Goal: Task Accomplishment & Management: Manage account settings

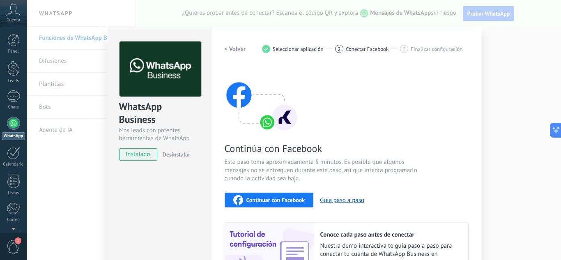
click at [278, 197] on span "Continuar con Facebook" at bounding box center [275, 200] width 59 height 6
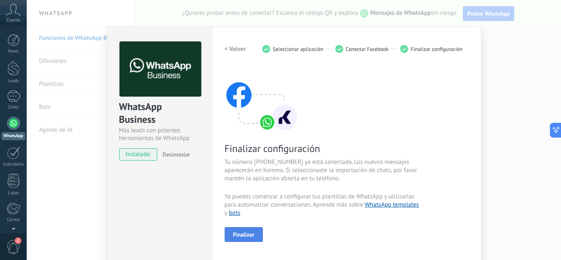
click at [250, 232] on span "Finalizar" at bounding box center [243, 235] width 21 height 6
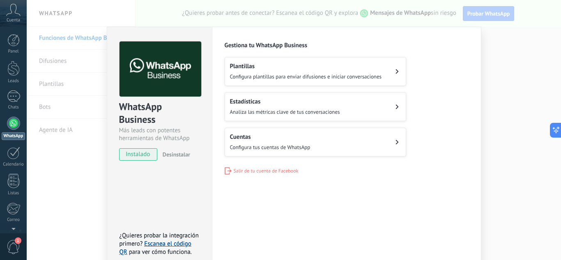
click at [325, 108] on span "Analiza las métricas clave de tus conversaciones" at bounding box center [285, 111] width 110 height 7
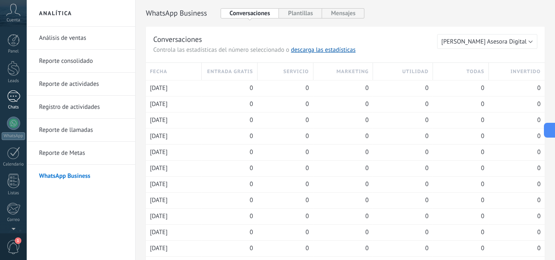
click at [11, 96] on div at bounding box center [13, 96] width 13 height 12
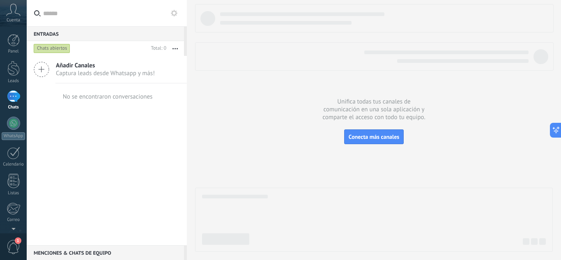
click at [71, 69] on span "Añadir Canales" at bounding box center [105, 66] width 99 height 8
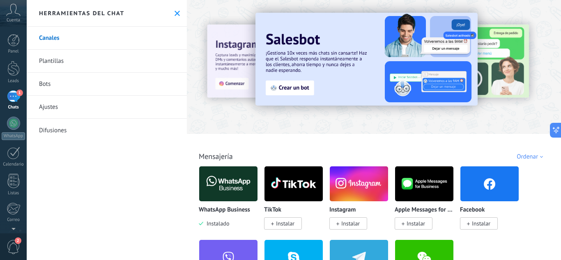
click at [175, 13] on use at bounding box center [176, 13] width 5 height 5
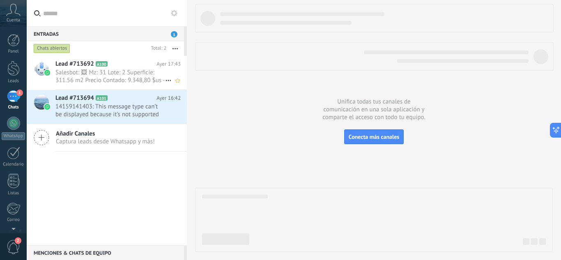
click at [129, 72] on span "Salesbot: 🖼 Mz: 31 Lote: 2 Superficie: 311.56 m2 Precio Contado: 9.348,80 $us -…" at bounding box center [110, 77] width 110 height 16
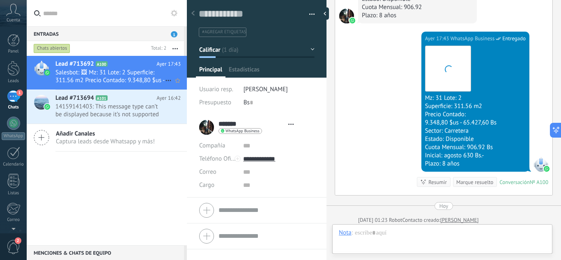
scroll to position [12, 0]
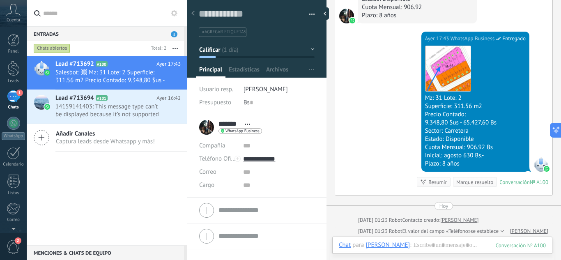
click at [77, 137] on span "Añadir Canales" at bounding box center [105, 134] width 99 height 8
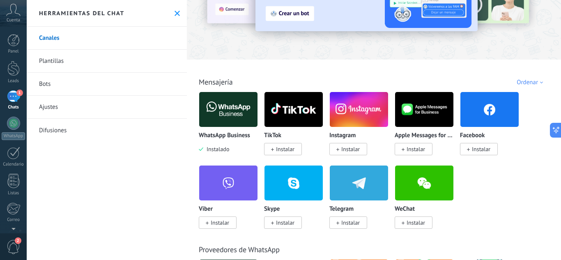
scroll to position [74, 0]
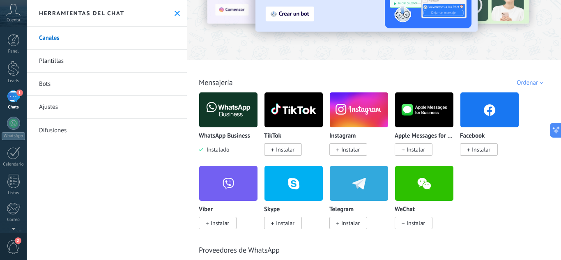
click at [484, 151] on span "Instalar" at bounding box center [481, 149] width 18 height 7
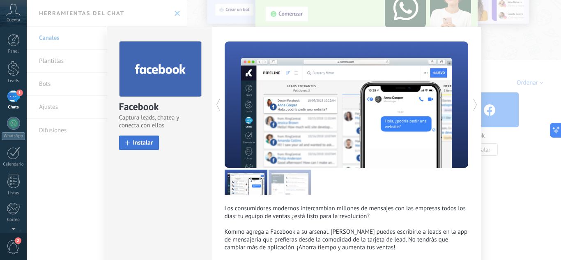
click at [145, 141] on span "Instalar" at bounding box center [143, 143] width 20 height 6
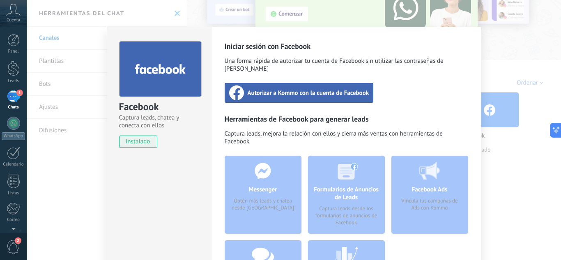
click at [312, 89] on span "Autorizar a Kommo con la cuenta de Facebook" at bounding box center [309, 93] width 122 height 8
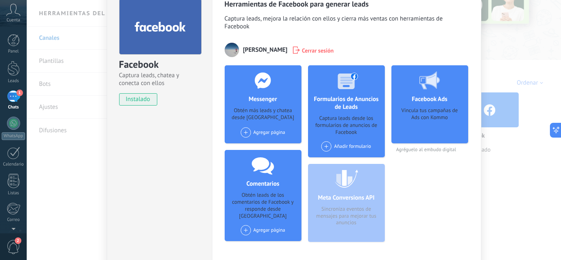
scroll to position [43, 0]
click at [272, 134] on div "Agregar página" at bounding box center [263, 132] width 45 height 10
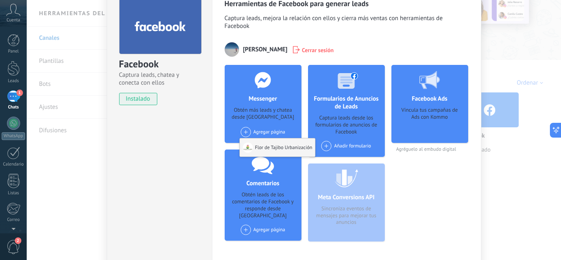
click at [276, 147] on div "Flor de Tajibo Urbanización" at bounding box center [278, 147] width 76 height 18
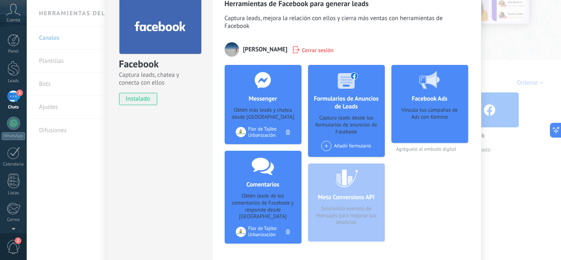
click at [353, 147] on div "Añadir formulario" at bounding box center [346, 146] width 50 height 10
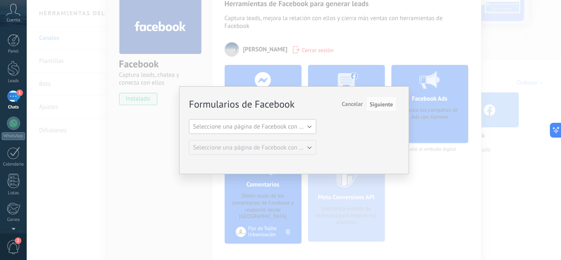
click at [298, 126] on span "Seleccione una página de Facebook con formas" at bounding box center [255, 127] width 124 height 8
click at [289, 139] on span "Flor de Tajibo Urbanización" at bounding box center [248, 141] width 129 height 8
click at [300, 151] on span "Seleccione una página de Facebook con formas" at bounding box center [255, 148] width 124 height 8
click at [341, 149] on div "Formularios de Facebook Siguiente Cancelar Seleccione una página de Facebook co…" at bounding box center [293, 126] width 208 height 58
click at [351, 103] on span "Cancelar" at bounding box center [352, 103] width 21 height 7
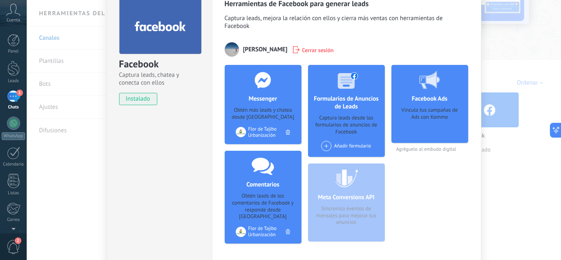
click at [419, 115] on div "Vincula tus campañas de Ads con Kommo" at bounding box center [430, 122] width 64 height 31
click at [103, 63] on div "Facebook Captura leads, chatea y conecta con ellos instalado Desinstalar Herram…" at bounding box center [294, 130] width 534 height 260
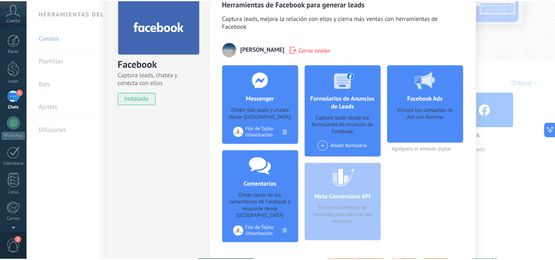
scroll to position [0, 0]
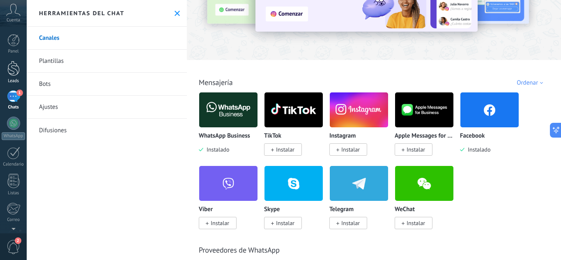
click at [11, 68] on div at bounding box center [13, 68] width 12 height 15
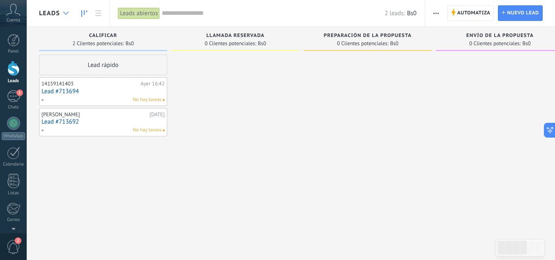
click at [67, 14] on icon at bounding box center [65, 12] width 5 height 3
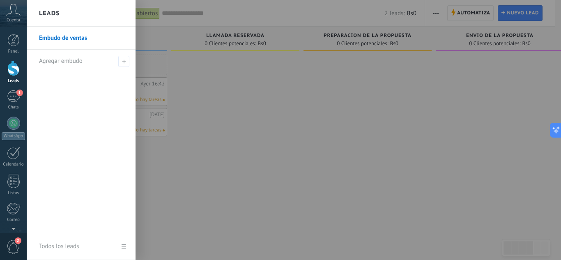
click at [165, 9] on div at bounding box center [307, 130] width 561 height 260
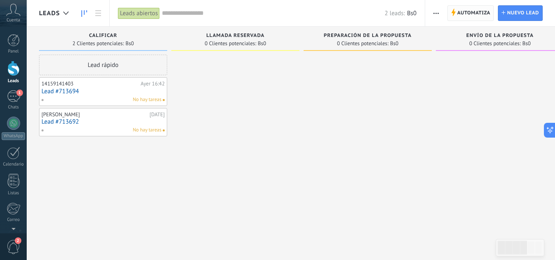
click at [475, 10] on span "Automatiza" at bounding box center [473, 13] width 33 height 15
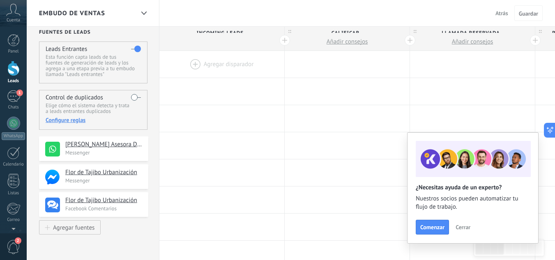
scroll to position [8, 0]
click at [119, 143] on h4 "[PERSON_NAME] Asesora Digital" at bounding box center [99, 145] width 69 height 8
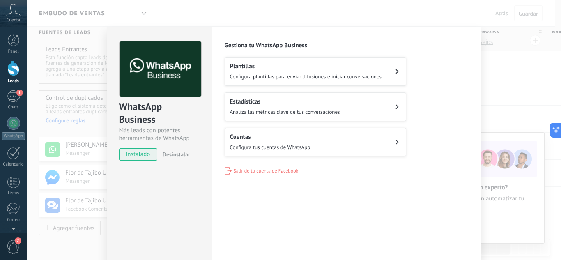
click at [275, 142] on div "Cuentas Configura tus cuentas de WhatsApp" at bounding box center [270, 142] width 80 height 18
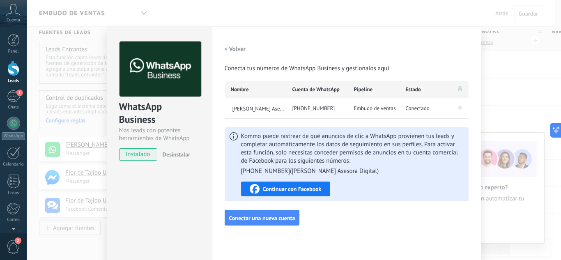
click at [145, 14] on div "WhatsApp Business Más leads con potentes herramientas de WhatsApp instalado Des…" at bounding box center [294, 130] width 534 height 260
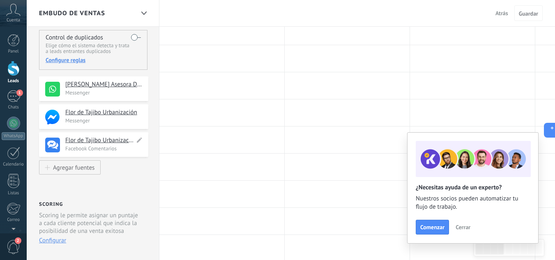
scroll to position [36, 0]
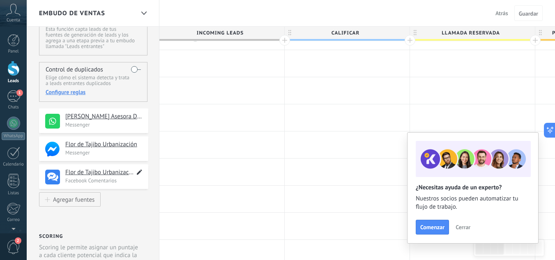
click at [140, 173] on icon at bounding box center [139, 172] width 9 height 10
type textarea "**********"
click at [140, 173] on icon at bounding box center [138, 171] width 7 height 8
click at [464, 226] on span "Cerrar" at bounding box center [462, 227] width 15 height 6
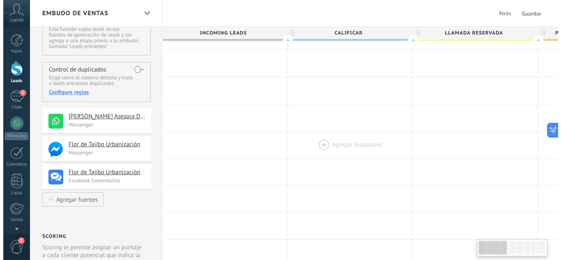
scroll to position [0, 0]
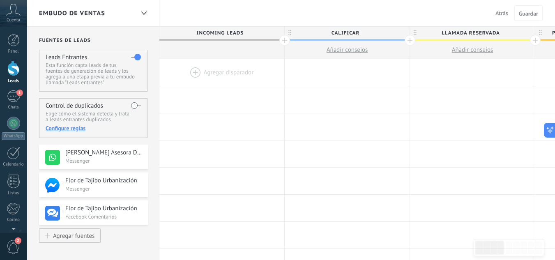
click at [234, 73] on div at bounding box center [221, 72] width 125 height 27
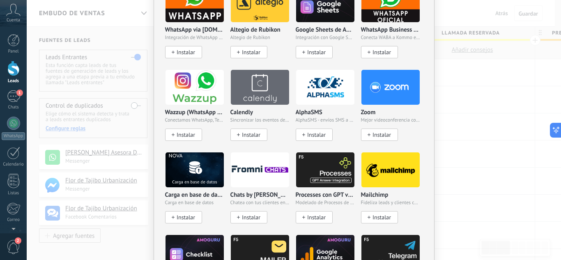
scroll to position [549, 0]
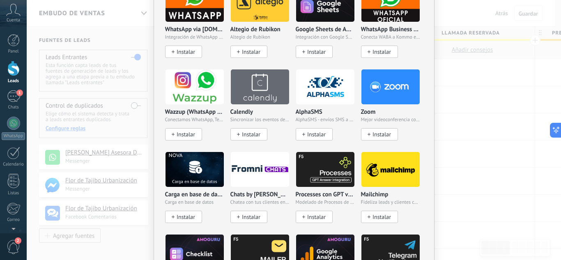
click at [188, 134] on span "Instalar" at bounding box center [186, 134] width 18 height 7
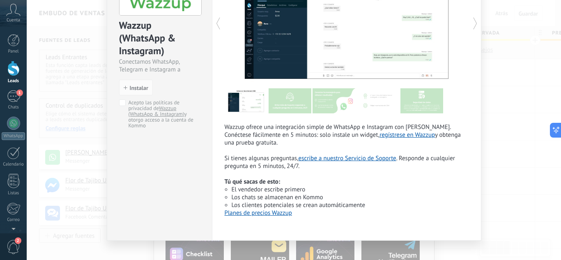
scroll to position [0, 0]
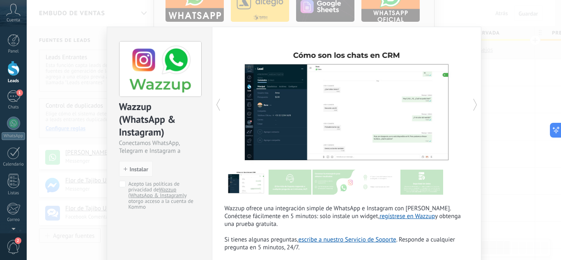
click at [379, 104] on div at bounding box center [407, 104] width 122 height 126
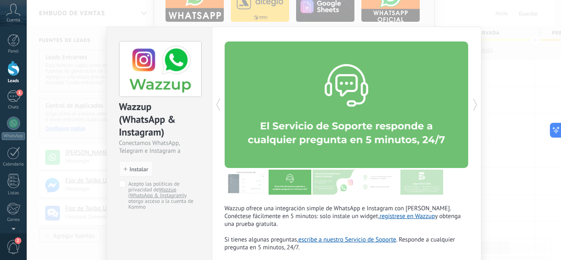
click at [375, 110] on div at bounding box center [407, 104] width 122 height 126
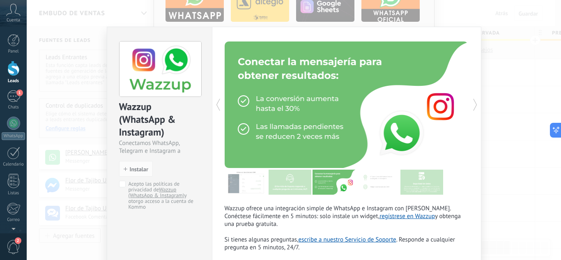
click at [375, 110] on div at bounding box center [407, 104] width 122 height 126
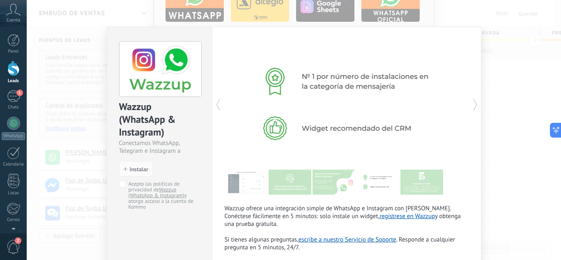
click at [375, 110] on div at bounding box center [407, 104] width 122 height 126
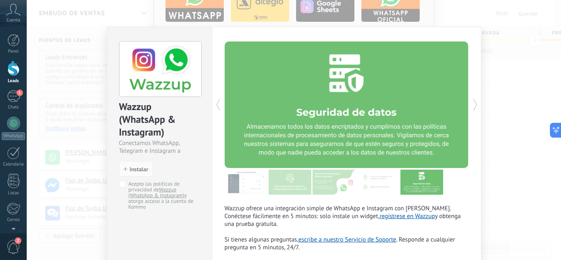
click at [375, 110] on div at bounding box center [407, 104] width 122 height 126
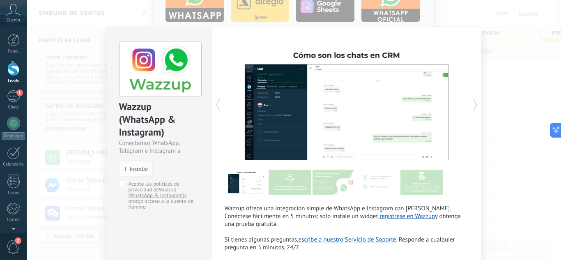
click at [491, 112] on div "Wazzup (WhatsApp & Instagram) Conectamos WhatsApp, Telegram e Instagram a Kommo…" at bounding box center [294, 130] width 534 height 260
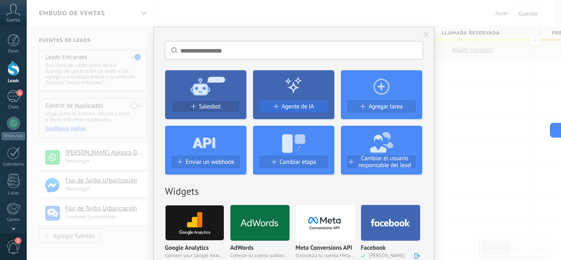
click at [286, 103] on span "Agente de IA" at bounding box center [298, 106] width 32 height 7
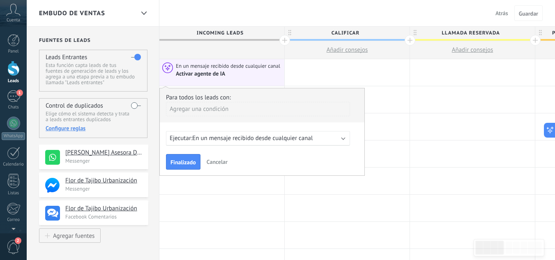
click at [282, 135] on span "En un mensaje recibido desde cualquier canal" at bounding box center [252, 138] width 120 height 8
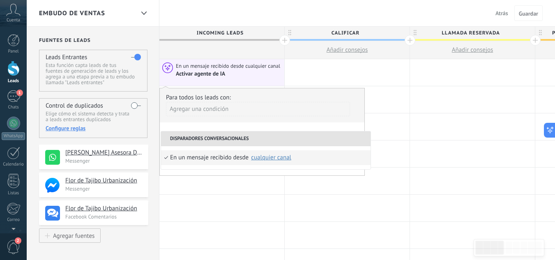
click at [277, 155] on div "cualquier canal" at bounding box center [271, 157] width 40 height 6
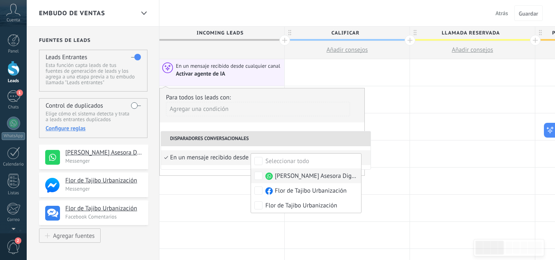
click at [303, 179] on span "[PERSON_NAME] Asesora Digital" at bounding box center [316, 176] width 83 height 8
click at [301, 139] on li "Disparadores conversacionales" at bounding box center [265, 138] width 209 height 15
click at [342, 146] on li "Disparadores conversacionales" at bounding box center [265, 138] width 209 height 15
click at [361, 150] on div "En un mensaje recibido desde Ninguno Flor De Tajibo Asesora Digital Flor de Taj…" at bounding box center [265, 157] width 209 height 23
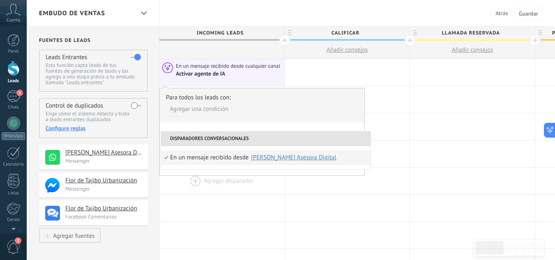
click at [282, 184] on div at bounding box center [221, 180] width 125 height 27
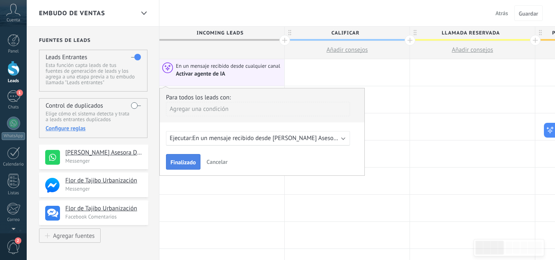
click at [198, 161] on button "Finalizado" at bounding box center [183, 162] width 34 height 16
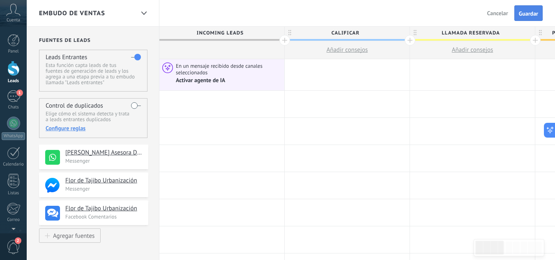
click at [531, 12] on span "Guardar" at bounding box center [527, 14] width 19 height 6
click at [13, 123] on div at bounding box center [13, 123] width 13 height 13
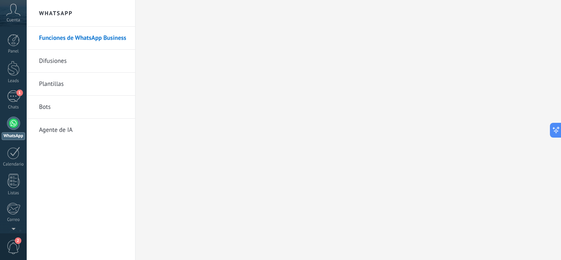
click at [71, 129] on link "Agente de IA" at bounding box center [83, 130] width 88 height 23
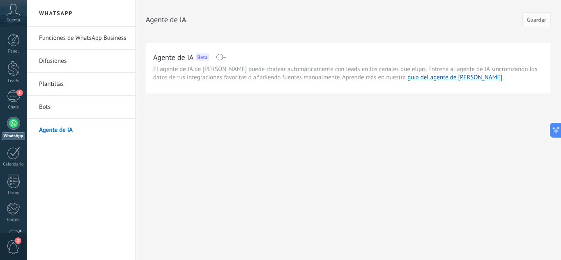
click at [220, 54] on span at bounding box center [221, 57] width 10 height 7
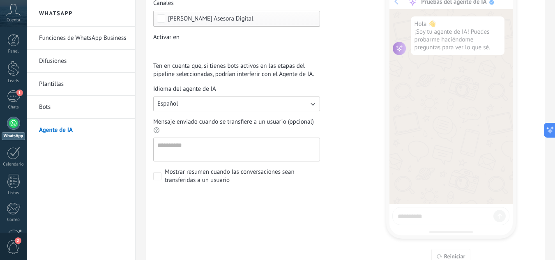
scroll to position [136, 0]
click at [231, 154] on textarea "Mensaje enviado cuando se transfiere a un usuario (opcional)" at bounding box center [236, 149] width 164 height 23
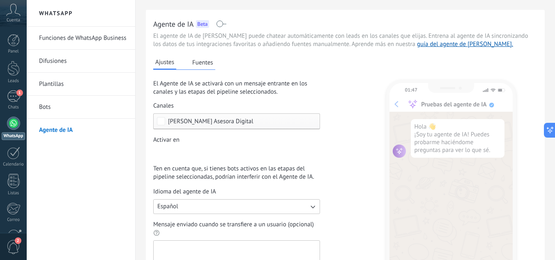
scroll to position [32, 0]
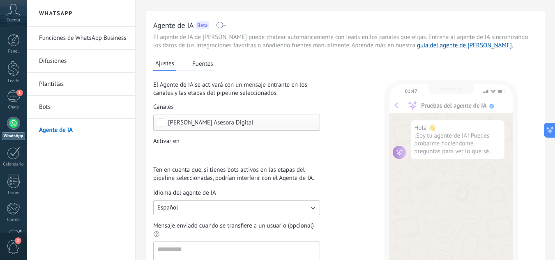
click at [204, 68] on button "Fuentes" at bounding box center [202, 63] width 25 height 12
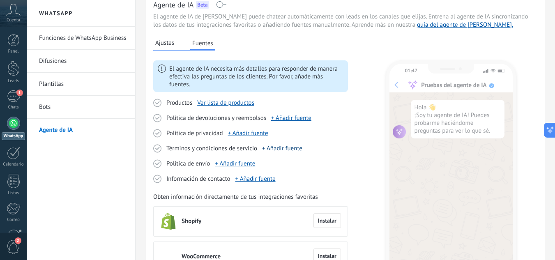
scroll to position [18, 0]
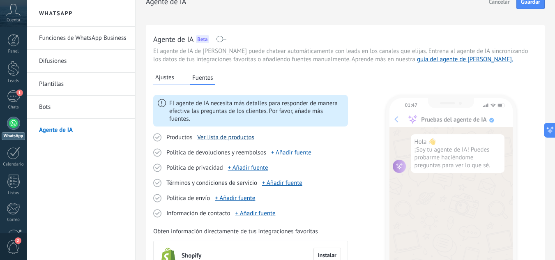
click at [234, 136] on link "Ver lista de productos" at bounding box center [225, 137] width 57 height 8
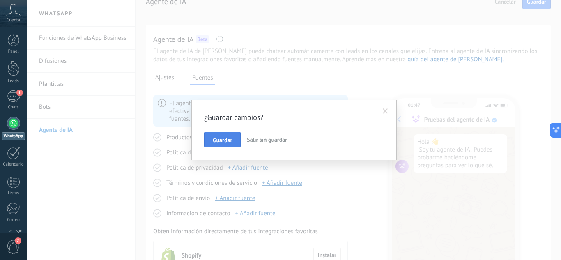
click at [222, 138] on span "Guardar" at bounding box center [222, 140] width 19 height 6
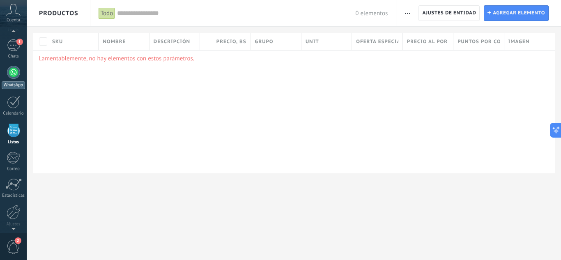
click at [15, 74] on div at bounding box center [13, 72] width 13 height 13
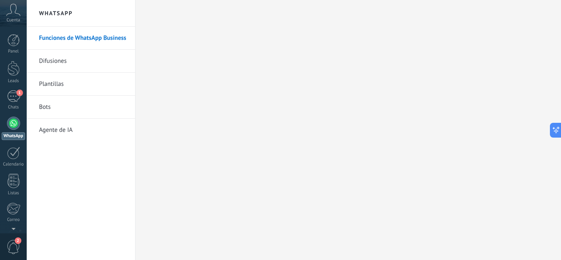
click at [70, 57] on link "Difusiones" at bounding box center [83, 61] width 88 height 23
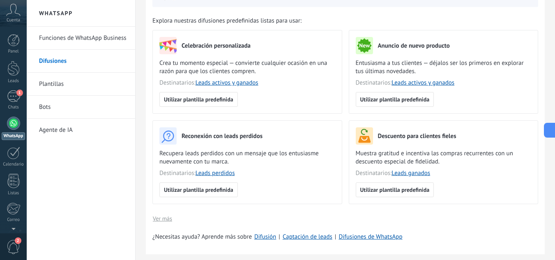
scroll to position [72, 0]
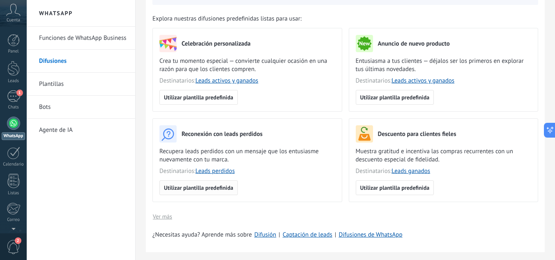
click at [224, 183] on button "Utilizar plantilla predefinida" at bounding box center [198, 187] width 78 height 15
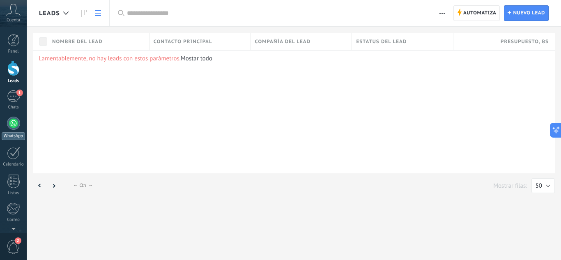
click at [12, 124] on div at bounding box center [13, 123] width 13 height 13
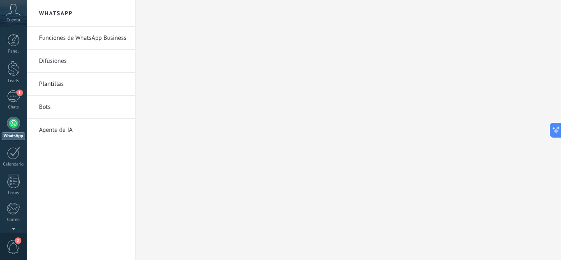
click at [70, 130] on link "Agente de IA" at bounding box center [83, 130] width 88 height 23
click at [87, 41] on link "Funciones de WhatsApp Business" at bounding box center [83, 38] width 88 height 23
click at [76, 39] on link "Funciones de WhatsApp Business" at bounding box center [83, 38] width 88 height 23
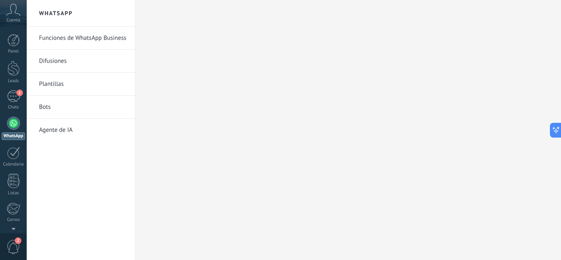
click at [55, 130] on link "Agente de IA" at bounding box center [83, 130] width 88 height 23
click at [11, 95] on div "1" at bounding box center [13, 96] width 13 height 12
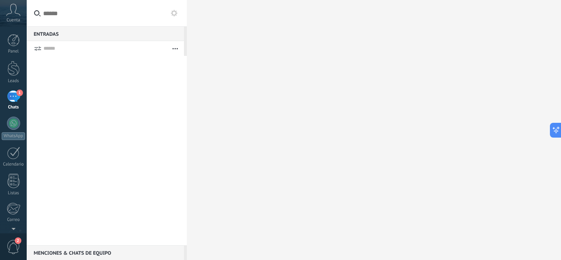
click at [11, 95] on div "1" at bounding box center [13, 96] width 13 height 12
click at [11, 69] on div at bounding box center [13, 68] width 12 height 15
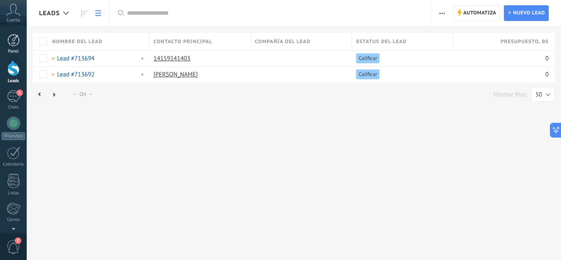
click at [15, 41] on div at bounding box center [13, 40] width 12 height 12
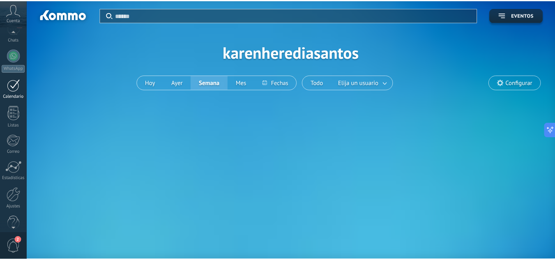
scroll to position [82, 0]
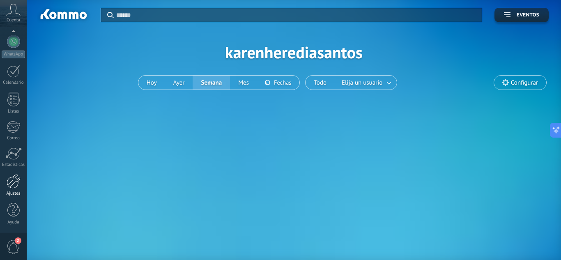
click at [13, 183] on div at bounding box center [14, 181] width 14 height 14
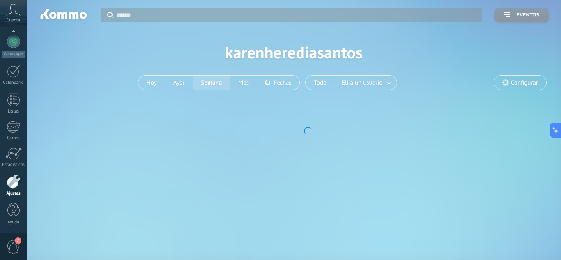
click at [13, 183] on div at bounding box center [14, 181] width 14 height 14
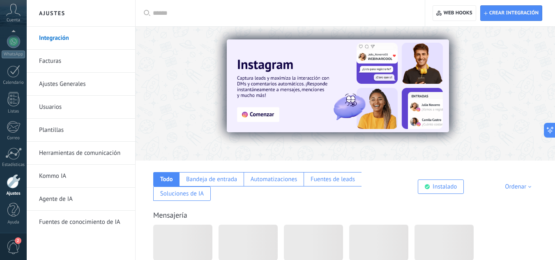
click at [67, 202] on link "Agente de IA" at bounding box center [83, 199] width 88 height 23
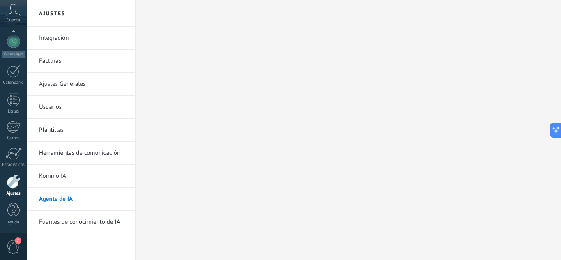
click at [97, 147] on link "Herramientas de comunicación" at bounding box center [83, 153] width 88 height 23
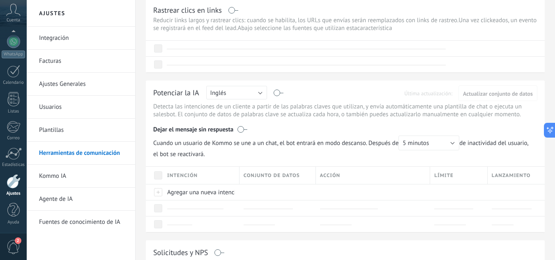
scroll to position [170, 0]
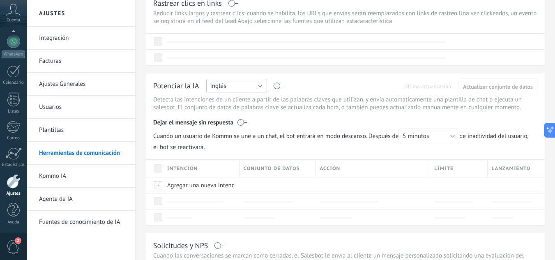
click at [230, 88] on button "Inglés" at bounding box center [236, 86] width 61 height 14
click at [228, 114] on span "Español" at bounding box center [232, 114] width 63 height 8
click at [278, 86] on label at bounding box center [278, 86] width 9 height 0
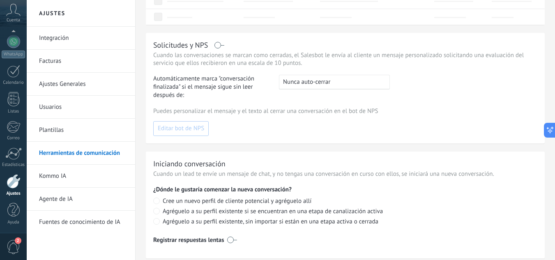
scroll to position [396, 0]
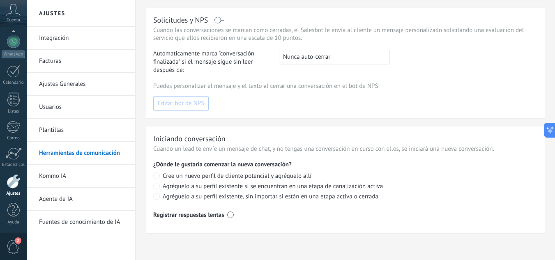
click at [71, 132] on link "Plantillas" at bounding box center [83, 130] width 88 height 23
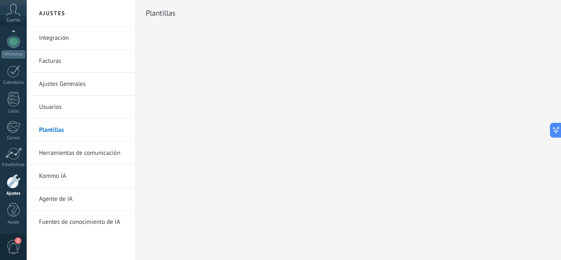
click at [71, 178] on link "Kommo IA" at bounding box center [83, 176] width 88 height 23
click at [59, 200] on link "Agente de IA" at bounding box center [83, 199] width 88 height 23
click at [66, 222] on link "Fuentes de conocimiento de IA" at bounding box center [83, 222] width 88 height 23
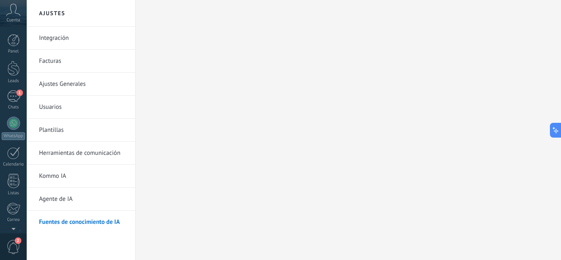
click at [16, 91] on div "1" at bounding box center [13, 96] width 13 height 12
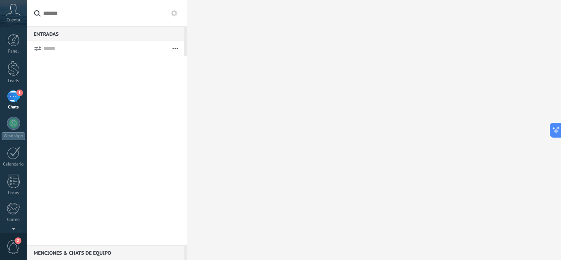
click at [13, 95] on div "1" at bounding box center [13, 96] width 13 height 12
click at [11, 67] on div at bounding box center [13, 68] width 12 height 15
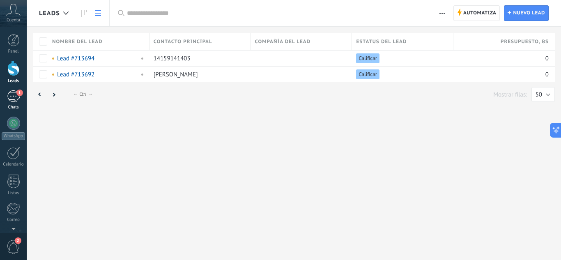
click at [10, 95] on div "1" at bounding box center [13, 96] width 13 height 12
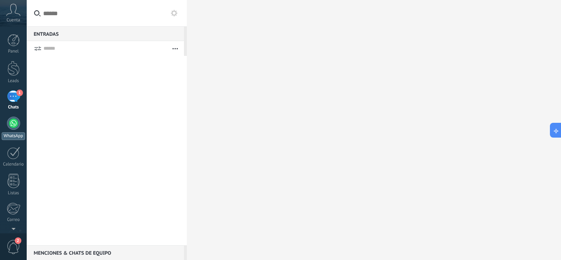
click at [12, 127] on div at bounding box center [13, 123] width 13 height 13
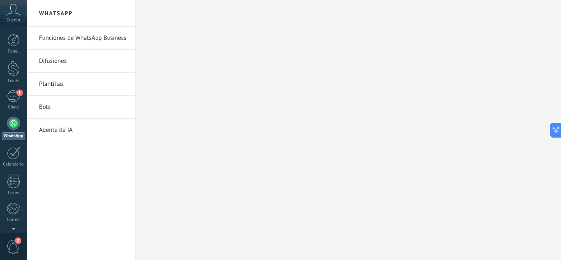
click at [59, 103] on link "Bots" at bounding box center [83, 107] width 88 height 23
click at [59, 86] on link "Plantillas" at bounding box center [83, 84] width 88 height 23
click at [58, 63] on link "Difusiones" at bounding box center [83, 61] width 88 height 23
click at [55, 40] on link "Funciones de WhatsApp Business" at bounding box center [83, 38] width 88 height 23
click at [12, 120] on div at bounding box center [13, 123] width 13 height 13
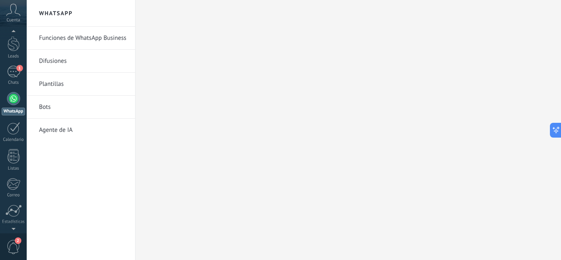
scroll to position [38, 0]
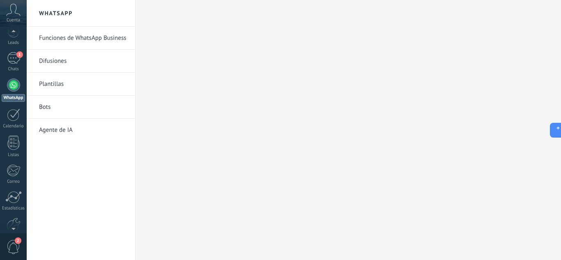
click at [13, 245] on span "2" at bounding box center [14, 247] width 14 height 14
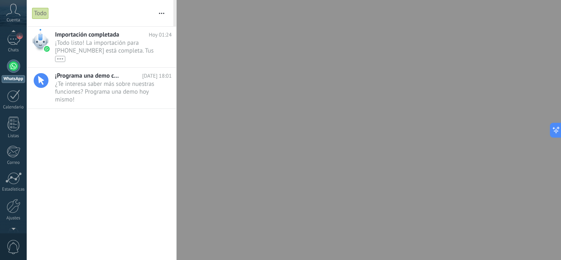
scroll to position [0, 0]
click at [19, 98] on div "1" at bounding box center [13, 96] width 13 height 12
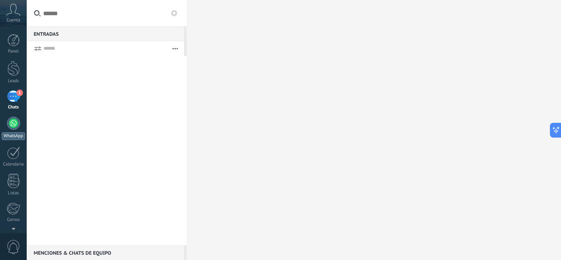
click at [9, 127] on div at bounding box center [13, 123] width 13 height 13
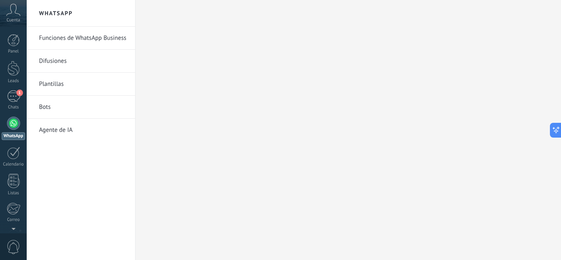
click at [42, 132] on link "Agente de IA" at bounding box center [83, 130] width 88 height 23
click at [194, 119] on div at bounding box center [347, 130] width 425 height 260
click at [13, 73] on div at bounding box center [13, 68] width 12 height 15
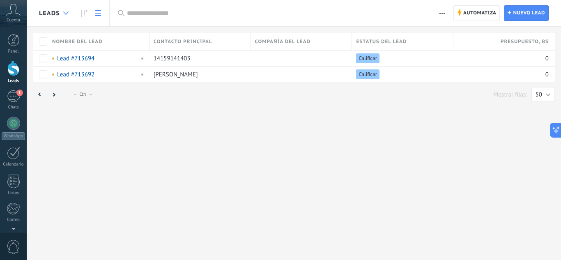
click at [63, 13] on icon at bounding box center [65, 12] width 5 height 3
click at [94, 16] on link at bounding box center [98, 13] width 14 height 16
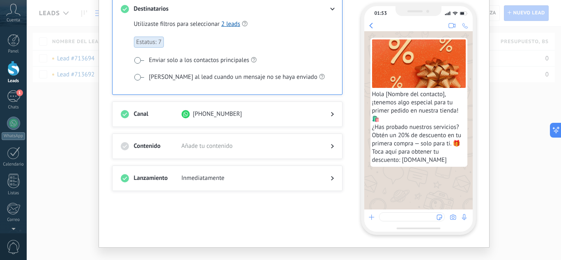
scroll to position [66, 0]
click at [303, 148] on span "Añade tu contenido" at bounding box center [249, 146] width 136 height 8
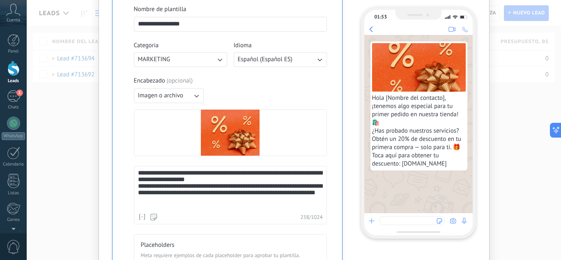
scroll to position [0, 0]
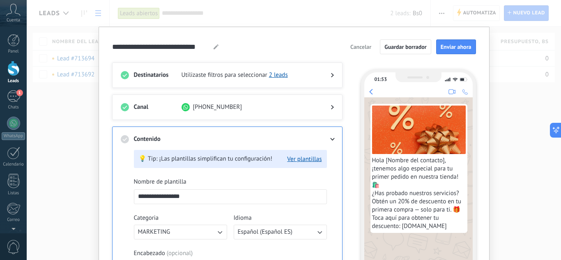
click at [359, 44] on span "Cancelar" at bounding box center [360, 47] width 21 height 6
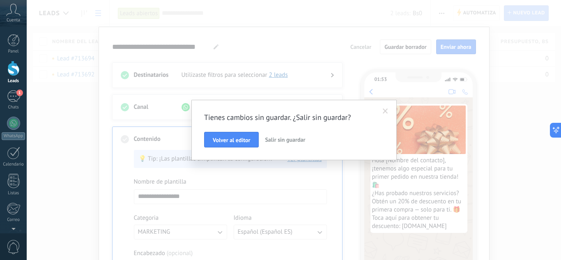
click at [273, 140] on span "Salir sin guardar" at bounding box center [285, 139] width 40 height 7
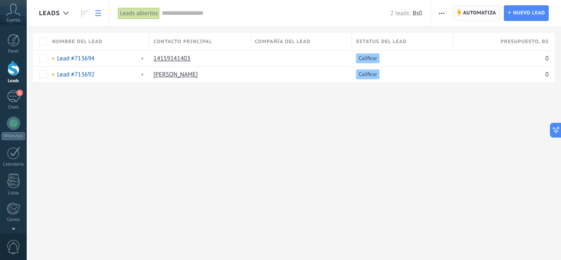
click at [467, 16] on span "Automatiza" at bounding box center [479, 13] width 33 height 15
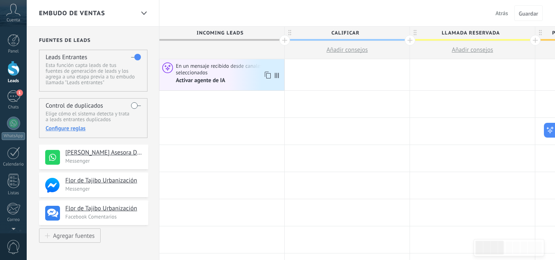
click at [245, 74] on span "En un mensaje recibido desde canales seleccionados" at bounding box center [229, 69] width 106 height 14
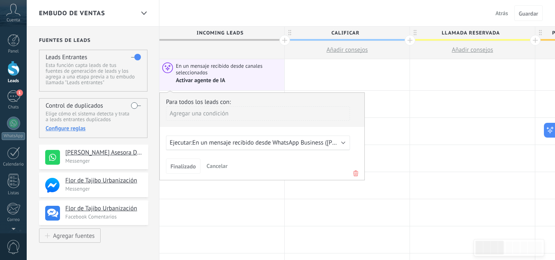
click at [355, 174] on use at bounding box center [355, 173] width 5 height 6
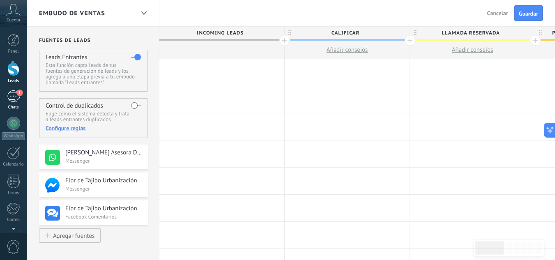
click at [13, 99] on div "1" at bounding box center [13, 96] width 13 height 12
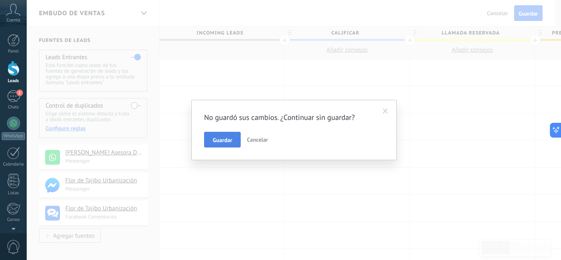
click at [227, 143] on span "Guardar" at bounding box center [222, 140] width 19 height 6
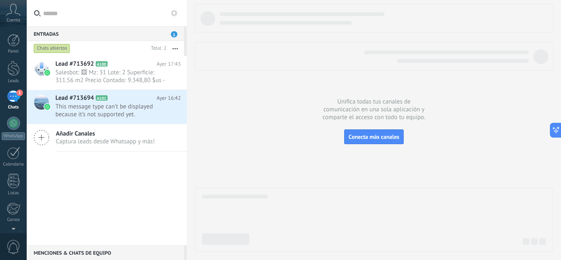
click at [9, 94] on div "1" at bounding box center [13, 96] width 13 height 12
click at [131, 111] on span "This message type can’t be displayed because it’s not supported yet." at bounding box center [110, 111] width 110 height 16
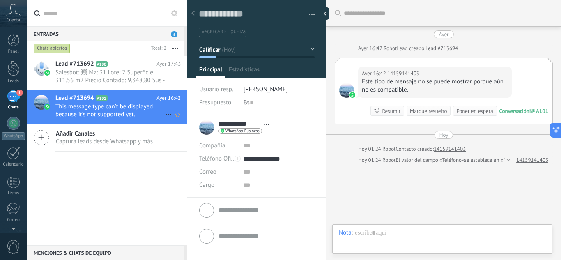
scroll to position [12, 0]
click at [111, 72] on span "Salesbot: 🖼 Mz: 31 Lote: 2 Superficie: 311.56 m2 Precio Contado: 9.348,80 $us -…" at bounding box center [110, 77] width 110 height 16
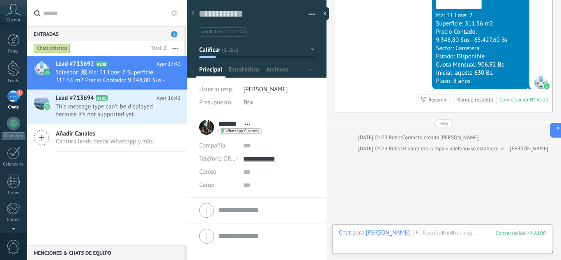
scroll to position [829, 0]
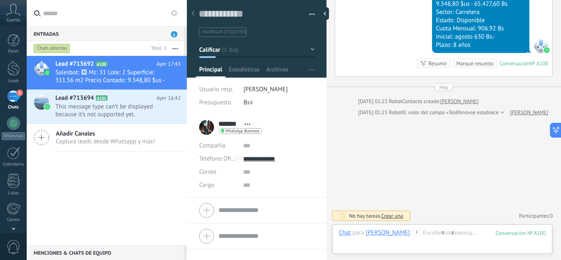
click at [233, 50] on button "Calificar" at bounding box center [256, 49] width 115 height 15
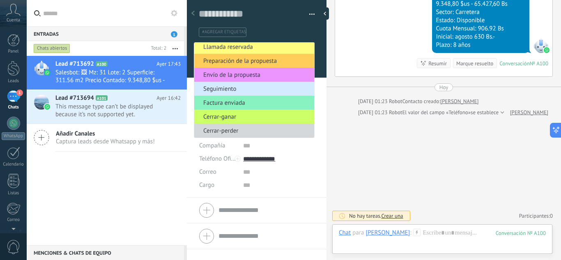
scroll to position [0, 0]
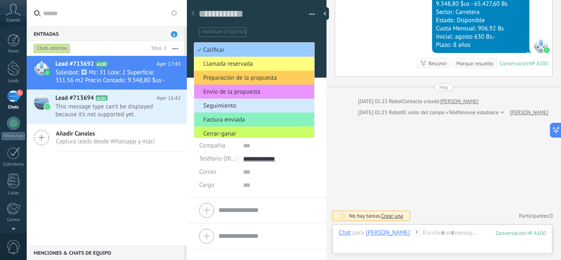
click at [230, 104] on span "Seguimiento" at bounding box center [252, 106] width 117 height 8
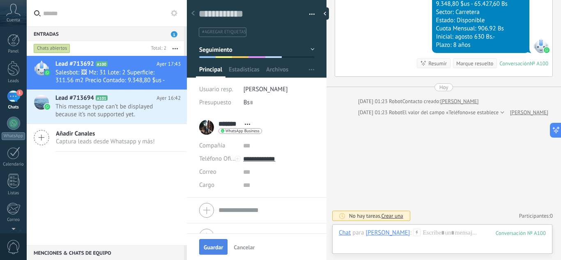
click at [213, 240] on button "Guardar" at bounding box center [213, 247] width 28 height 16
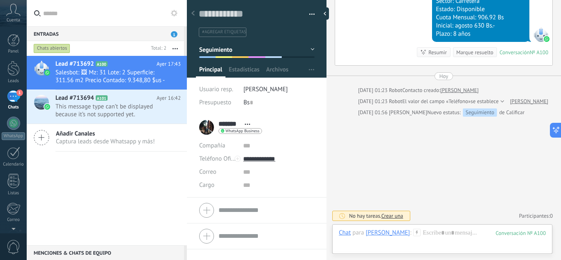
click at [194, 13] on icon at bounding box center [192, 13] width 3 height 5
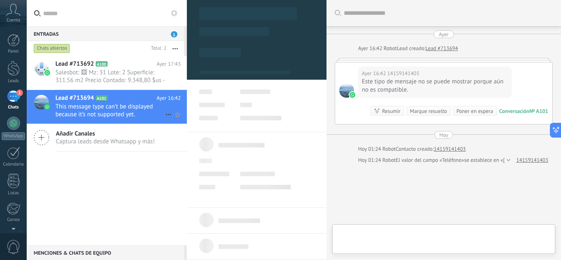
type textarea "**********"
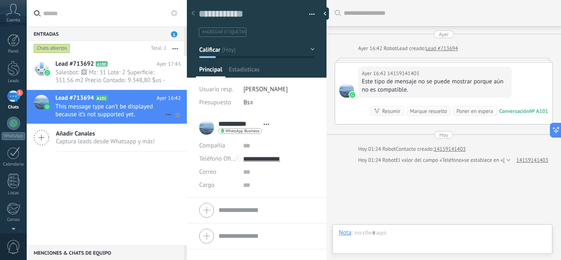
scroll to position [12, 0]
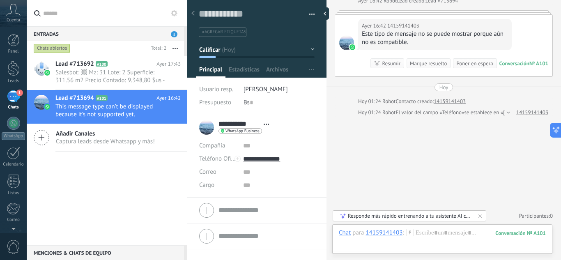
click at [122, 183] on div "Lead #713692 A100 Ayer 17:43 Salesbot: 🖼 Mz: 31 Lote: 2 Superficie: 311.56 m2 P…" at bounding box center [107, 150] width 160 height 189
click at [123, 140] on span "Captura leads desde Whatsapp y más!" at bounding box center [105, 142] width 99 height 8
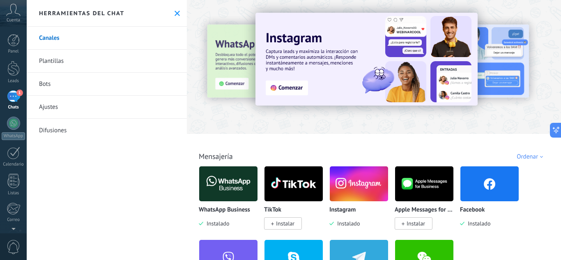
click at [174, 13] on use at bounding box center [176, 13] width 5 height 5
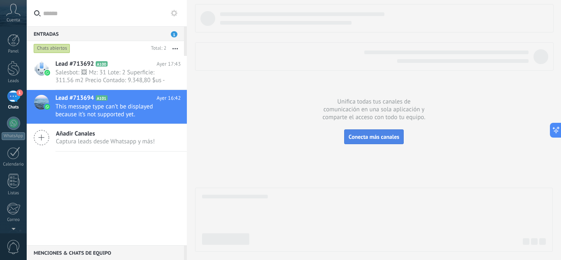
click at [382, 135] on span "Conecta más canales" at bounding box center [374, 136] width 50 height 7
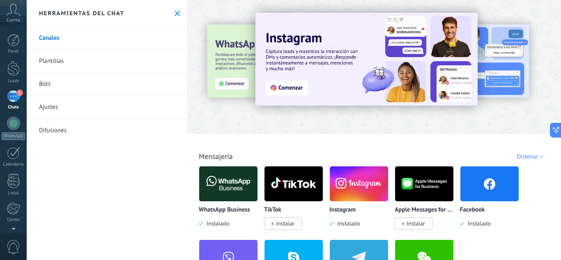
click at [491, 179] on img at bounding box center [489, 184] width 58 height 40
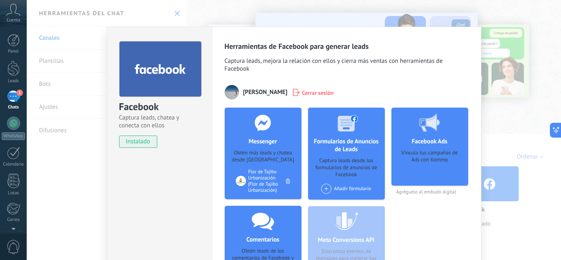
click at [458, 18] on div "Facebook Captura leads, chatea y conecta con ellos instalado Desinstalar Herram…" at bounding box center [294, 130] width 534 height 260
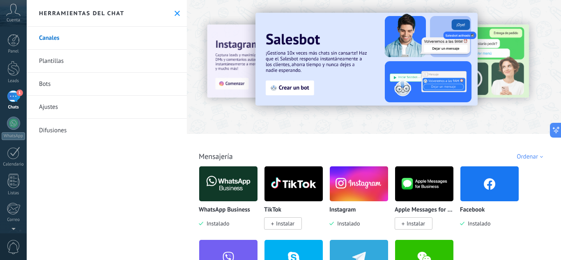
click at [16, 94] on div "1" at bounding box center [13, 96] width 13 height 12
